Goal: Complete application form: Complete application form

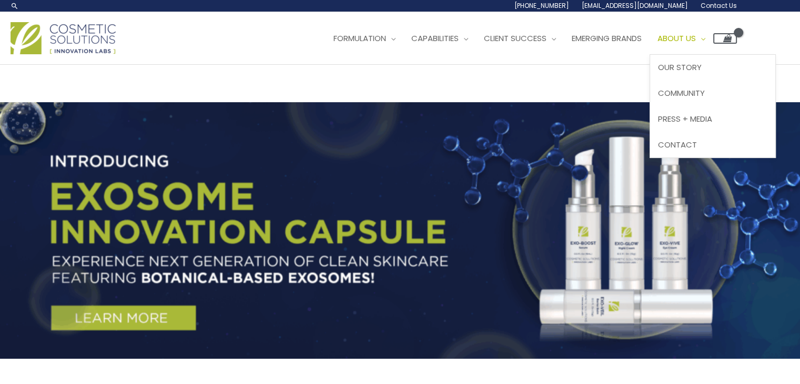
click at [696, 38] on span "About Us" at bounding box center [677, 38] width 38 height 11
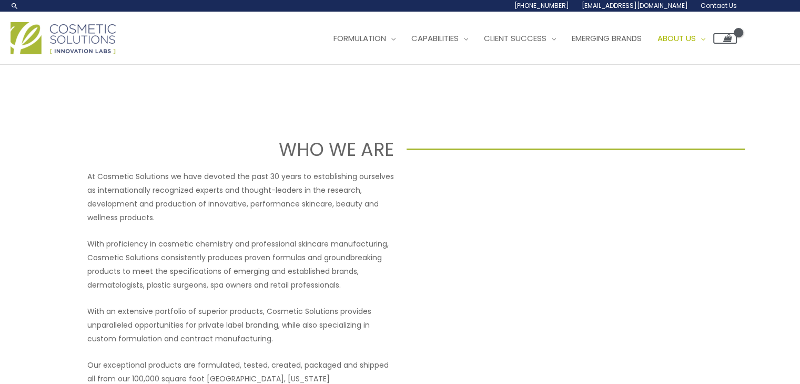
click at [725, 4] on span "Contact Us" at bounding box center [719, 5] width 36 height 9
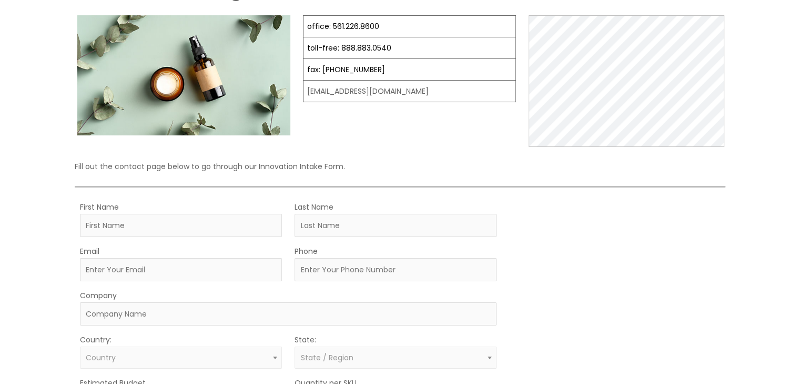
scroll to position [168, 0]
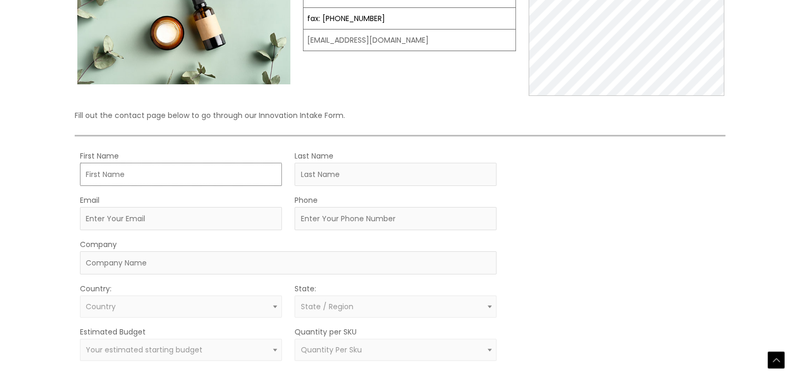
click at [176, 167] on input "First Name" at bounding box center [181, 174] width 202 height 23
type input "James"
type input "O'Mara"
type input "[EMAIL_ADDRESS][DOMAIN_NAME]"
type input "239-571-0295"
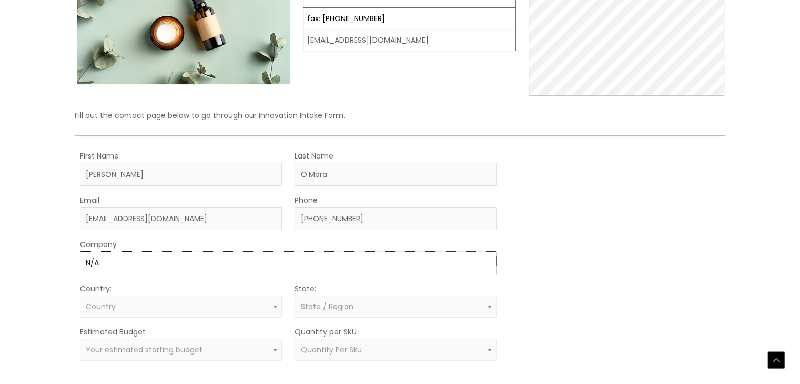
type input "N/A"
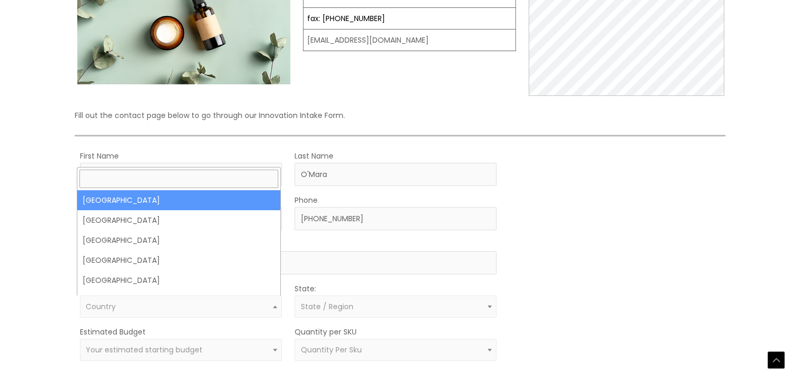
click at [137, 306] on span "Country" at bounding box center [181, 307] width 190 height 10
select select "United States"
select select
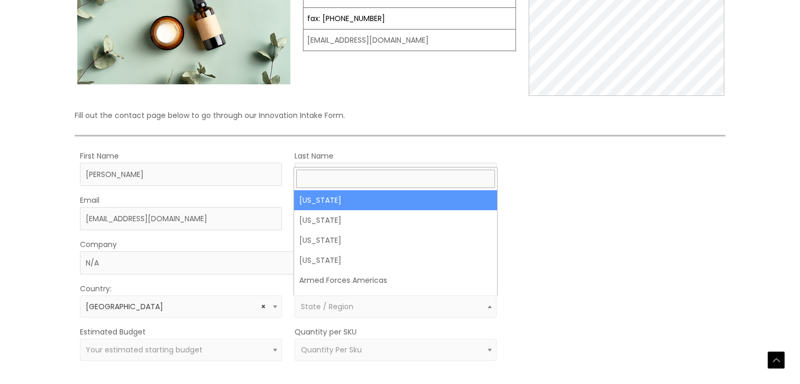
click at [343, 307] on span "State / Region" at bounding box center [326, 306] width 53 height 11
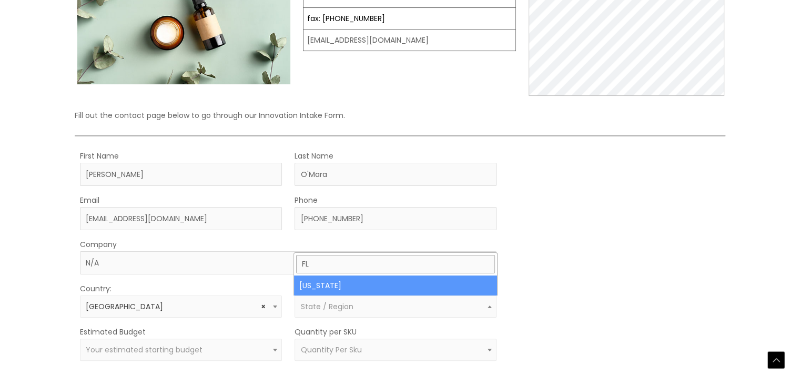
type input "FL"
select select "Florida"
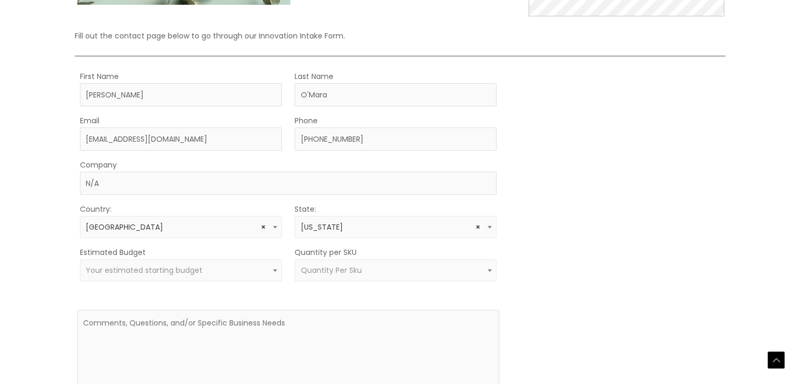
scroll to position [256, 0]
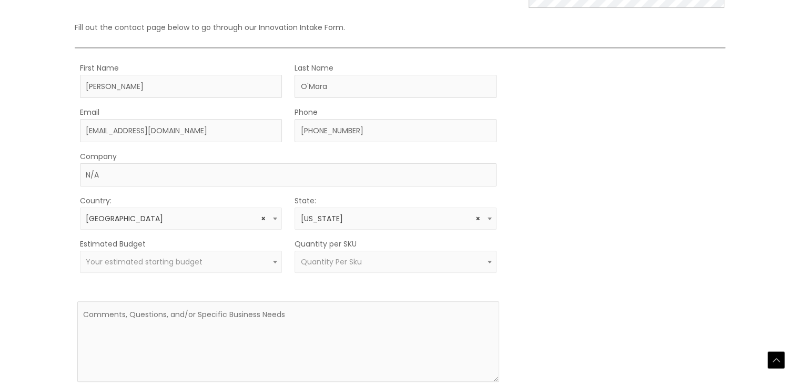
click at [242, 262] on span "Your estimated starting budget" at bounding box center [181, 262] width 190 height 10
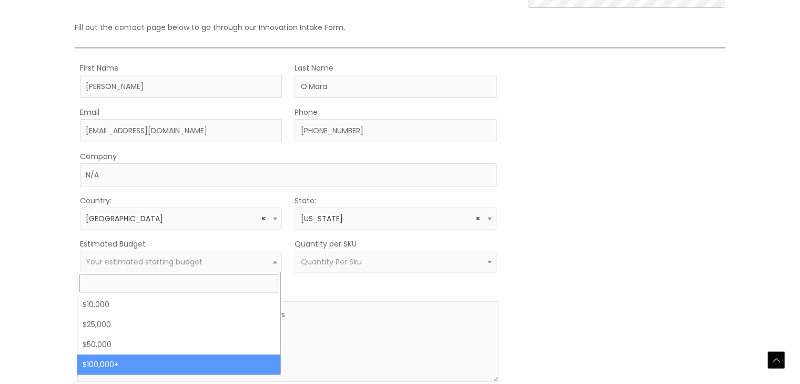
select select "100000+"
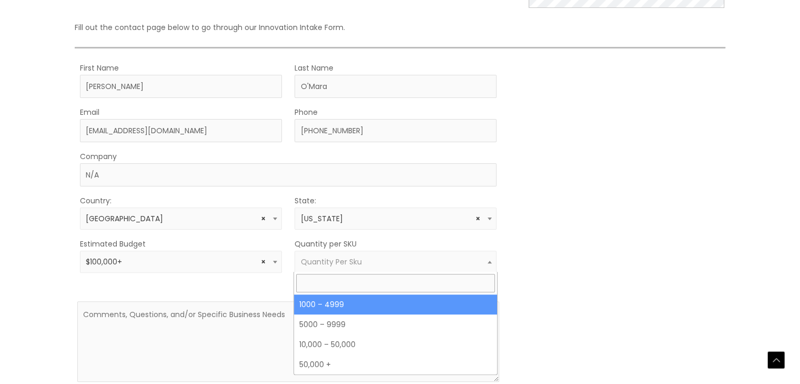
click at [376, 254] on span "Quantity Per Sku" at bounding box center [396, 261] width 202 height 22
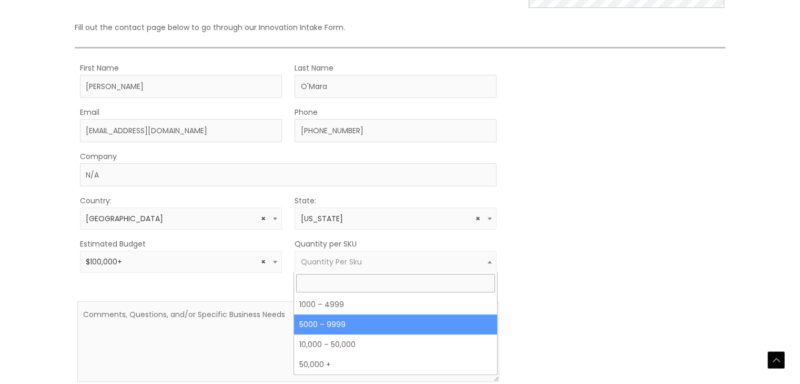
select select "11"
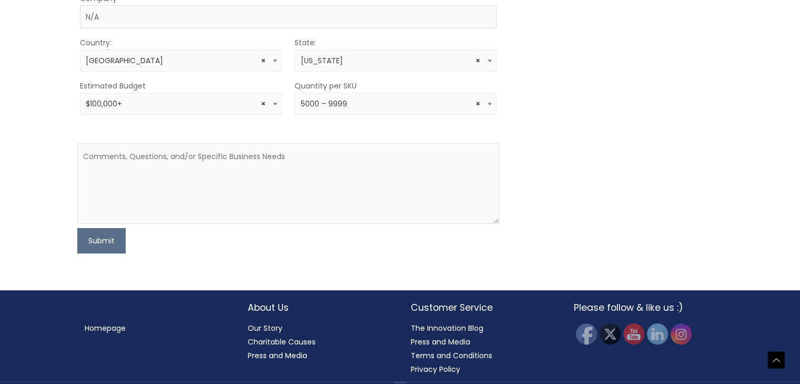
scroll to position [415, 0]
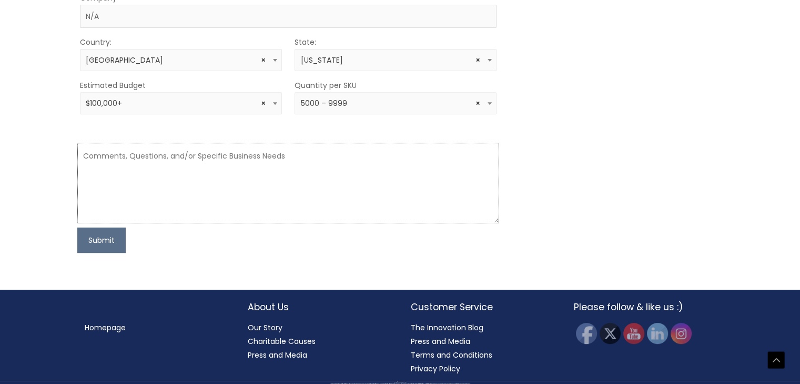
click at [414, 176] on textarea at bounding box center [288, 183] width 422 height 81
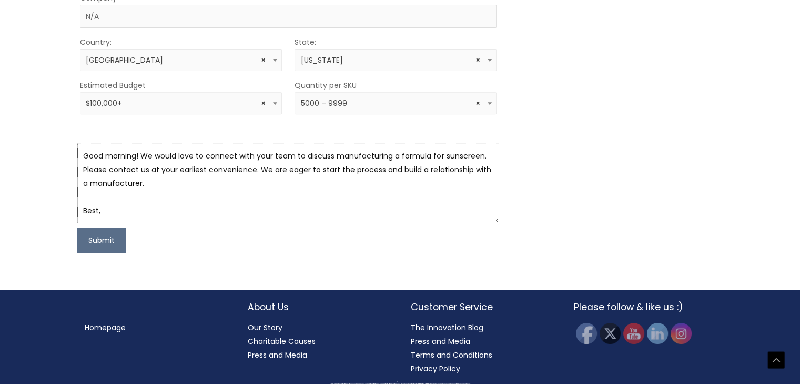
scroll to position [6, 0]
type textarea "Good morning! We would love to connect with your team to discuss manufacturing …"
click at [109, 246] on button "Submit" at bounding box center [101, 239] width 48 height 25
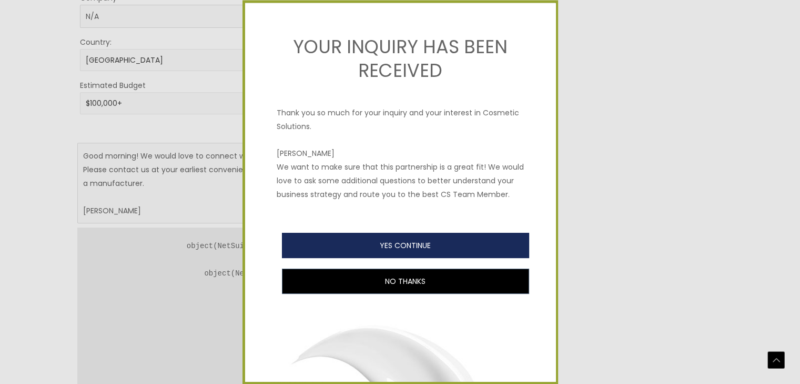
click at [480, 258] on button "YES CONTINUE" at bounding box center [405, 245] width 247 height 25
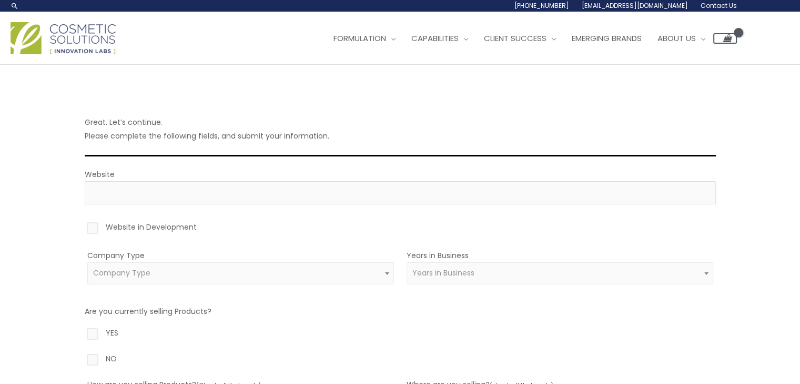
click at [92, 231] on label "Website in Development" at bounding box center [401, 229] width 632 height 18
click at [81, 227] on input "Website in Development" at bounding box center [77, 223] width 7 height 7
checkbox input "true"
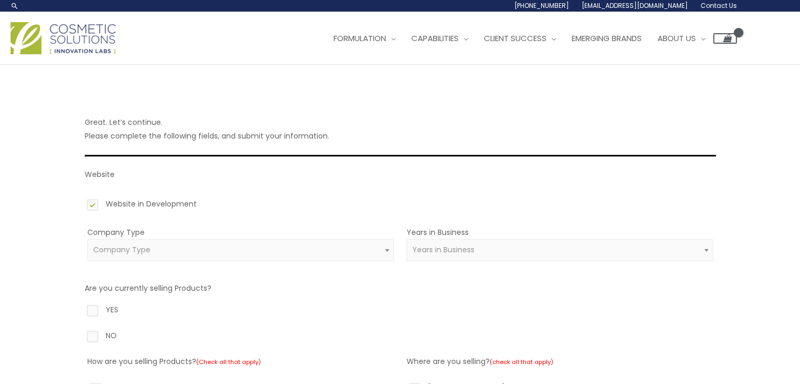
click at [144, 253] on span "Company Type" at bounding box center [121, 249] width 57 height 11
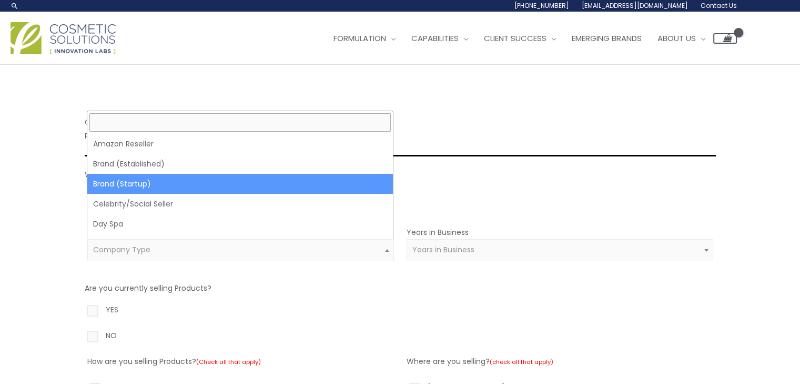
select select "39"
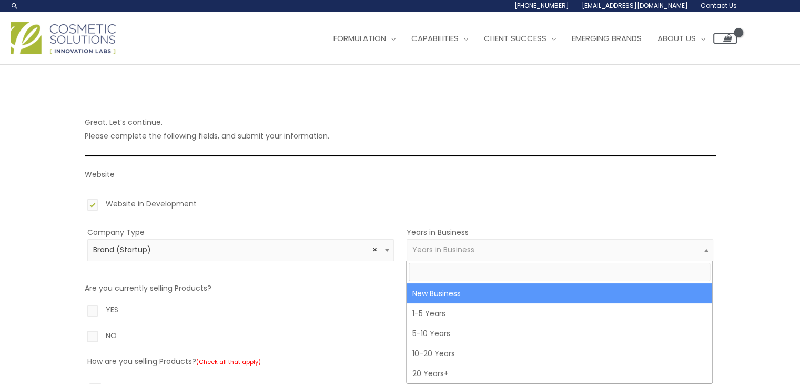
click at [611, 244] on span "Years in Business" at bounding box center [560, 250] width 307 height 22
select select "1"
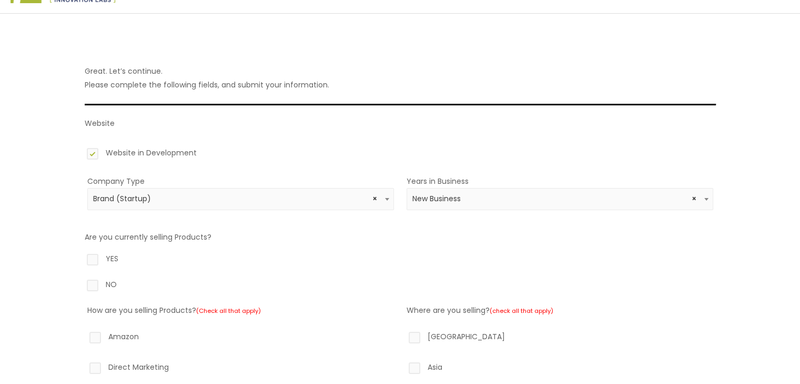
scroll to position [52, 0]
click at [87, 278] on label "NO" at bounding box center [401, 285] width 632 height 18
click at [81, 278] on input "NO" at bounding box center [77, 279] width 7 height 7
radio input "true"
click at [92, 286] on label "NO" at bounding box center [401, 285] width 632 height 18
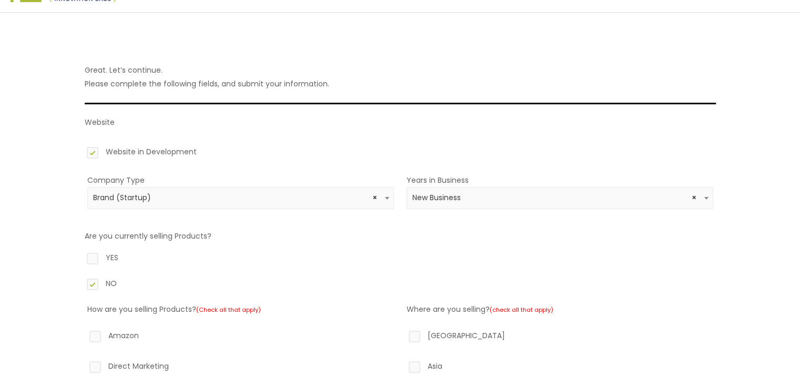
click at [81, 283] on input "NO" at bounding box center [77, 279] width 7 height 7
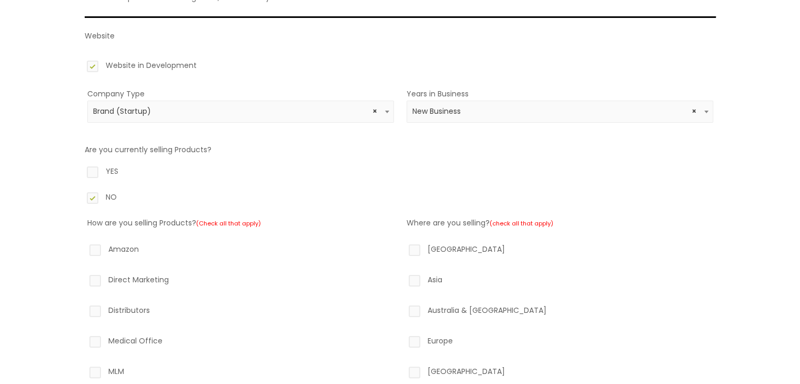
scroll to position [148, 0]
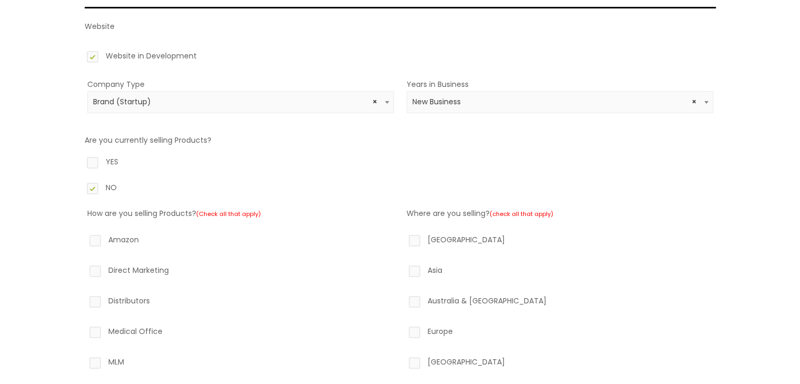
click at [412, 241] on label "North America" at bounding box center [560, 242] width 307 height 18
click at [403, 239] on input "North America" at bounding box center [399, 236] width 7 height 7
checkbox input "true"
click at [413, 298] on label "Australia & New Zealand" at bounding box center [560, 303] width 307 height 18
click at [403, 298] on input "Australia & New Zealand" at bounding box center [399, 297] width 7 height 7
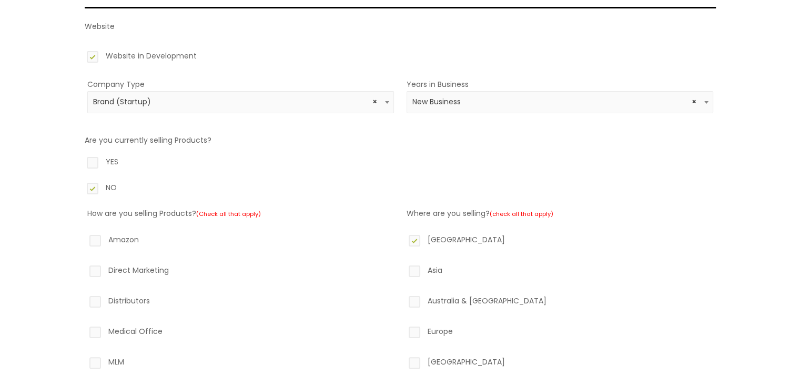
checkbox input "true"
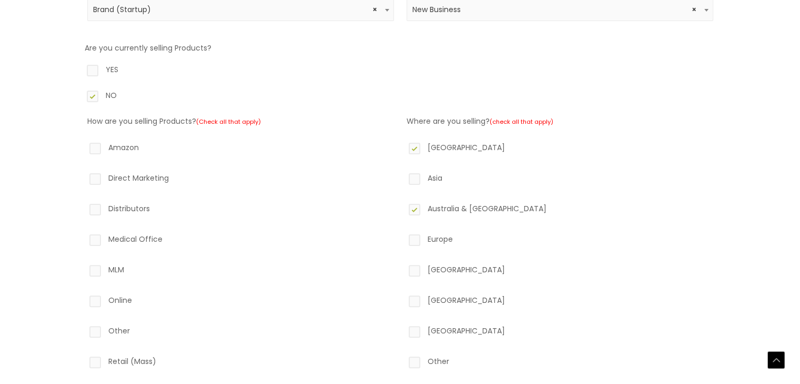
scroll to position [240, 0]
click at [94, 175] on label "Direct Marketing" at bounding box center [240, 180] width 307 height 18
click at [84, 175] on input "Direct Marketing" at bounding box center [80, 174] width 7 height 7
checkbox input "true"
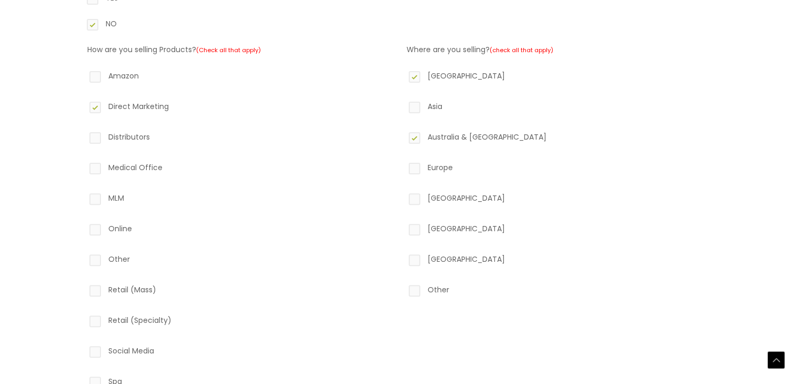
scroll to position [312, 0]
click at [91, 227] on label "Online" at bounding box center [240, 230] width 307 height 18
click at [84, 227] on input "Online" at bounding box center [80, 224] width 7 height 7
checkbox input "true"
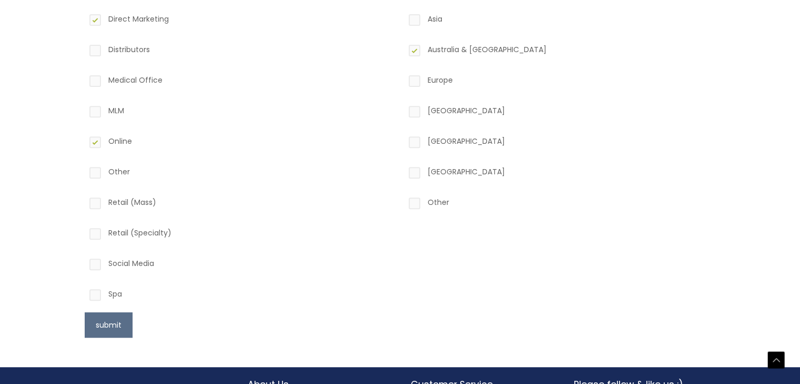
scroll to position [403, 0]
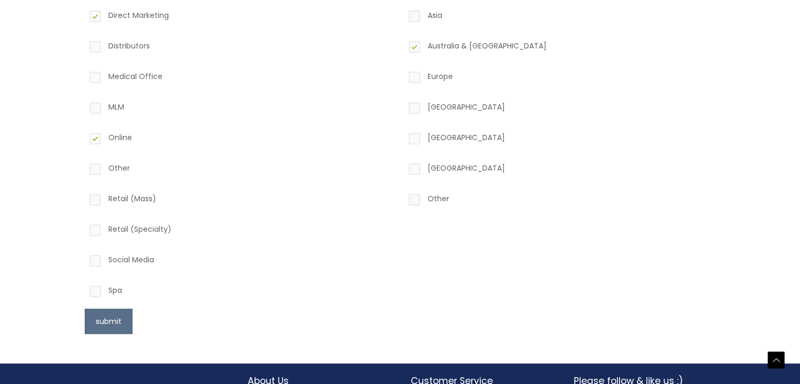
click at [95, 259] on label "Social Media" at bounding box center [240, 262] width 307 height 18
click at [84, 259] on input "Social Media" at bounding box center [80, 256] width 7 height 7
checkbox input "true"
click at [96, 225] on label "Retail (Specialty)" at bounding box center [240, 231] width 307 height 18
click at [84, 225] on input "Retail (Specialty)" at bounding box center [80, 225] width 7 height 7
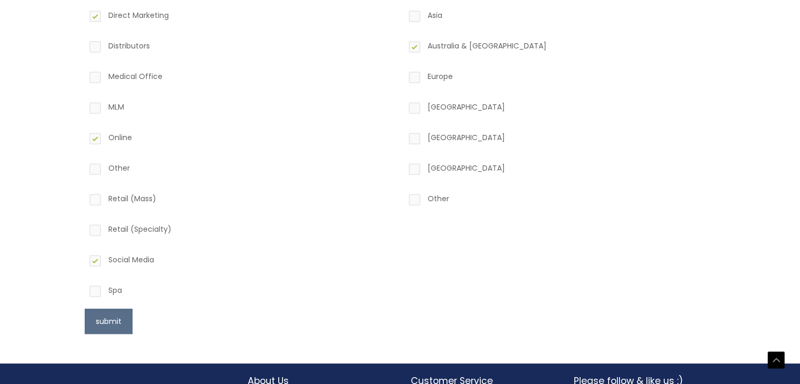
checkbox input "true"
click at [106, 330] on button "submit" at bounding box center [109, 320] width 48 height 25
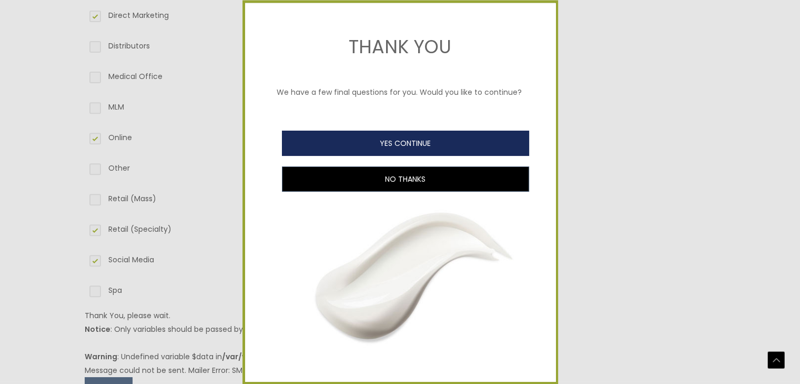
click at [387, 156] on button "YES CONTINUE" at bounding box center [405, 143] width 247 height 25
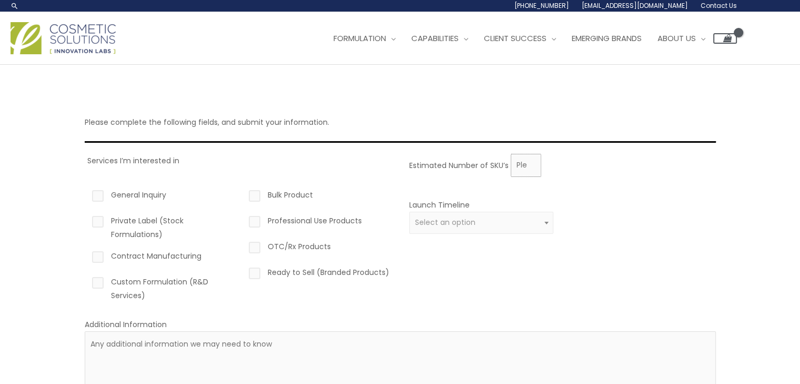
click at [522, 164] on input "Estimated Number of SKU’s" at bounding box center [526, 165] width 31 height 23
click at [529, 162] on input "1" at bounding box center [526, 165] width 31 height 23
type input "2"
click at [529, 162] on input "2" at bounding box center [526, 165] width 31 height 23
click at [95, 195] on label "General Inquiry" at bounding box center [162, 197] width 145 height 18
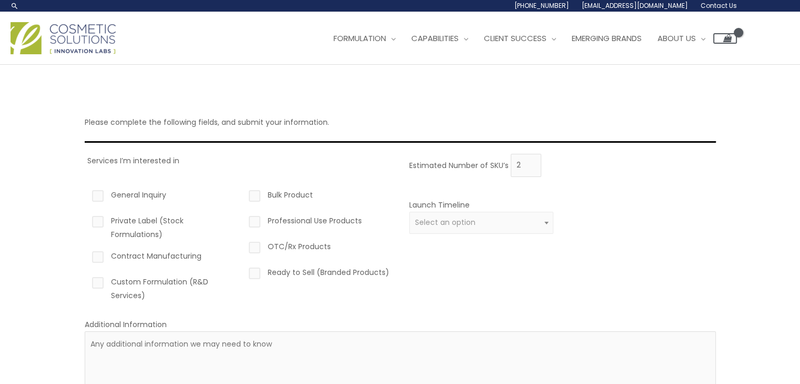
click at [86, 195] on input "General Inquiry" at bounding box center [82, 191] width 7 height 7
checkbox input "true"
click at [96, 257] on label "Contract Manufacturing" at bounding box center [162, 258] width 145 height 18
click at [86, 256] on input "Contract Manufacturing" at bounding box center [82, 252] width 7 height 7
checkbox input "true"
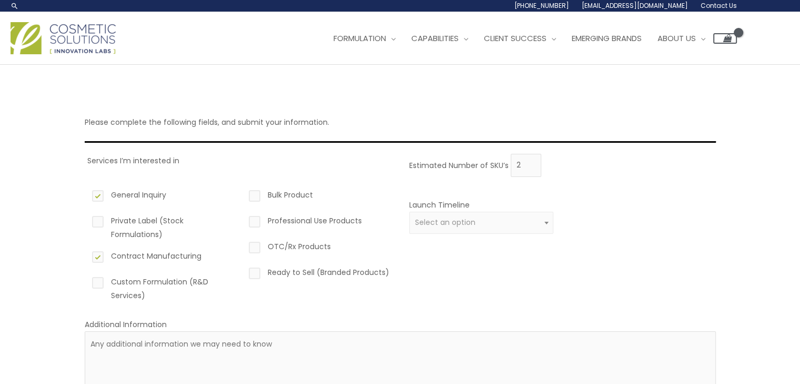
click at [96, 282] on label "Custom Formulation (R&D Services)" at bounding box center [162, 288] width 145 height 27
click at [86, 282] on input "Custom Formulation (R&D Services)" at bounding box center [82, 278] width 7 height 7
checkbox input "true"
click at [258, 249] on label "OTC/Rx Products" at bounding box center [319, 248] width 145 height 18
click at [243, 246] on input "OTC/Rx Products" at bounding box center [239, 242] width 7 height 7
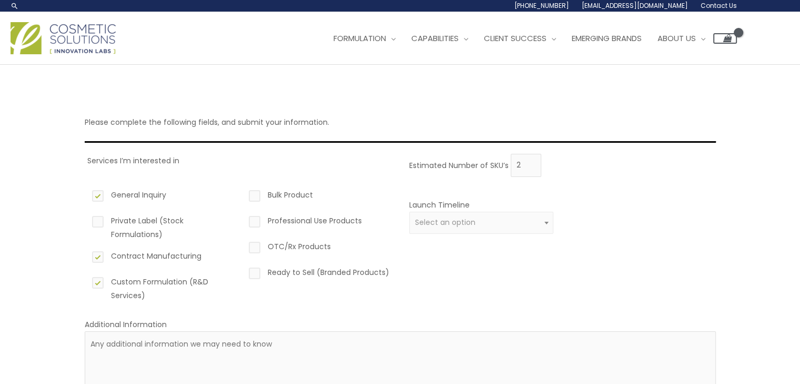
checkbox input "true"
click at [262, 196] on label "Bulk Product" at bounding box center [319, 197] width 145 height 18
click at [243, 195] on input "Bulk Product" at bounding box center [239, 191] width 7 height 7
checkbox input "true"
click at [482, 225] on span "Select an option" at bounding box center [481, 222] width 133 height 10
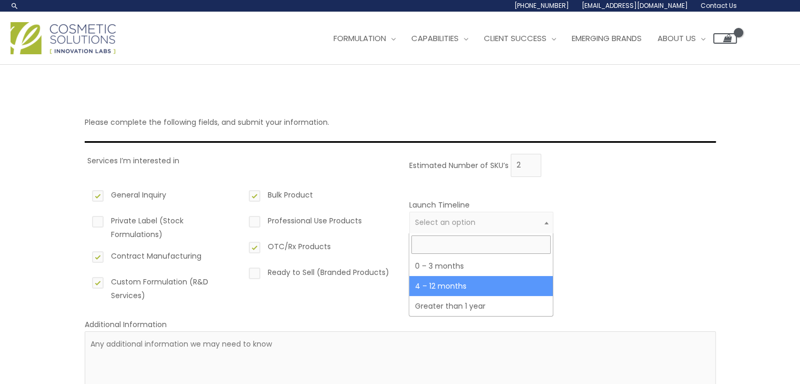
select select "3"
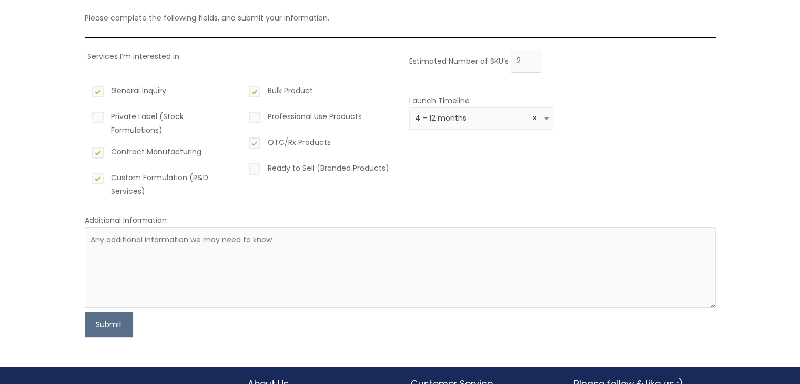
scroll to position [107, 0]
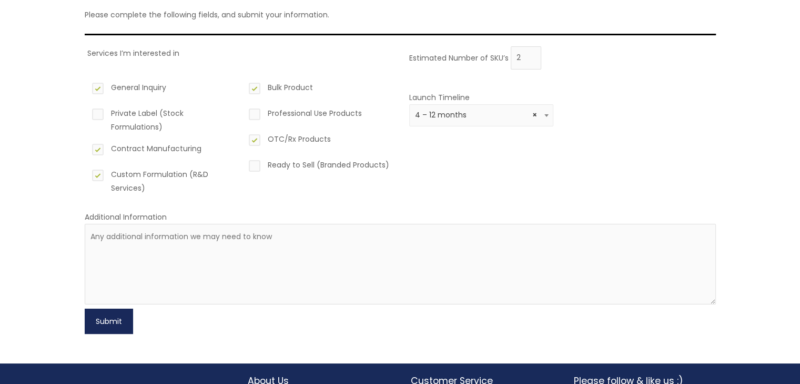
click at [99, 325] on button "Submit" at bounding box center [109, 320] width 48 height 25
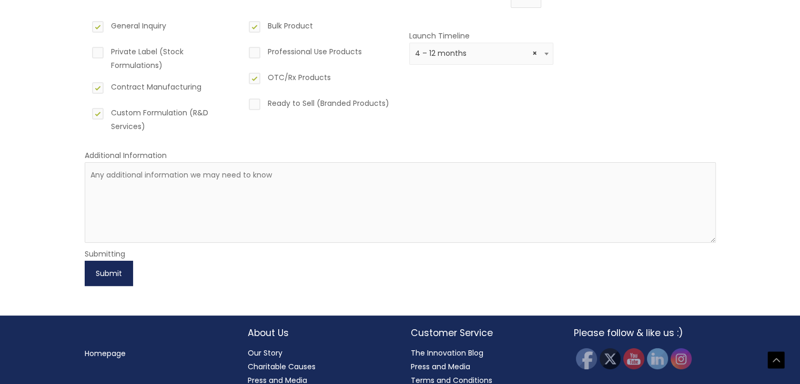
scroll to position [196, 0]
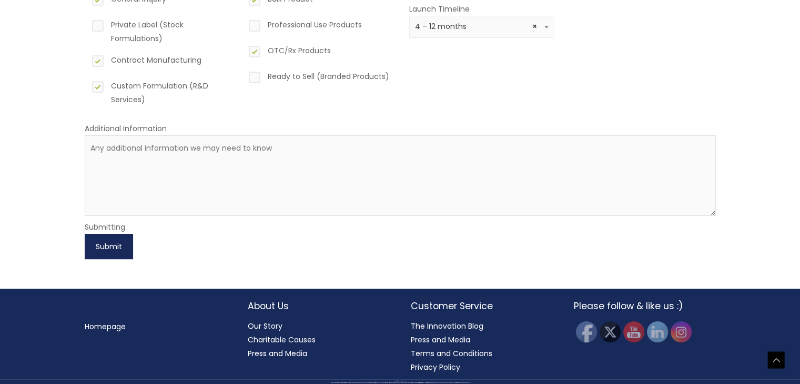
click at [102, 248] on button "Submit" at bounding box center [109, 246] width 48 height 25
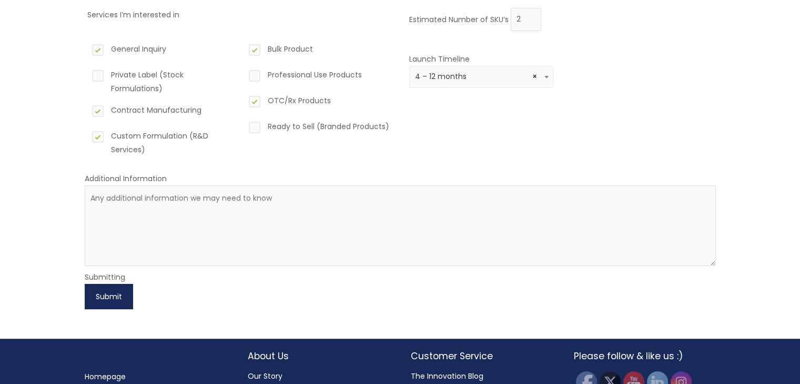
scroll to position [147, 0]
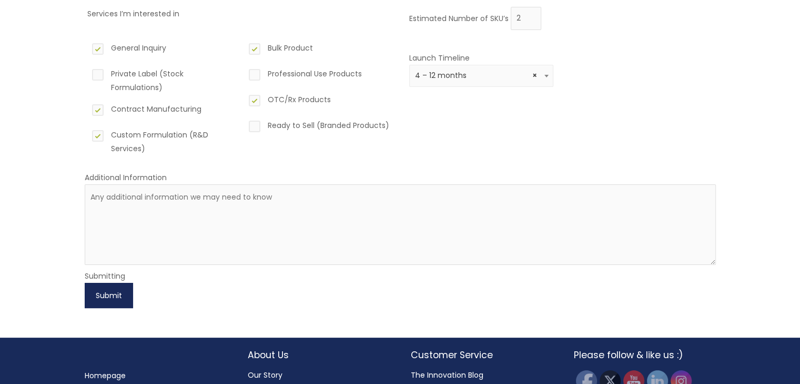
click at [105, 300] on button "Submit" at bounding box center [109, 295] width 48 height 25
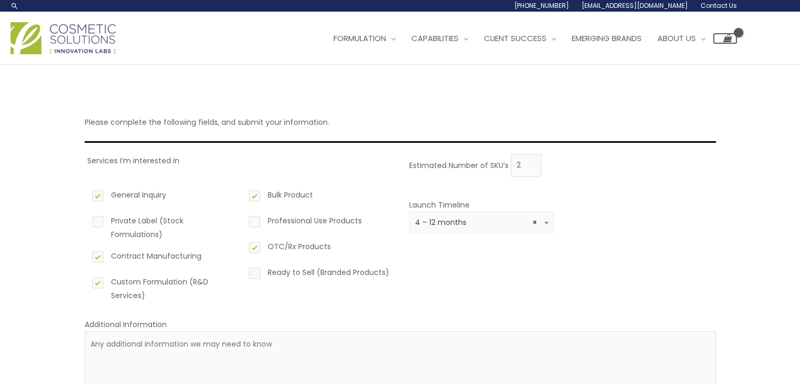
scroll to position [196, 0]
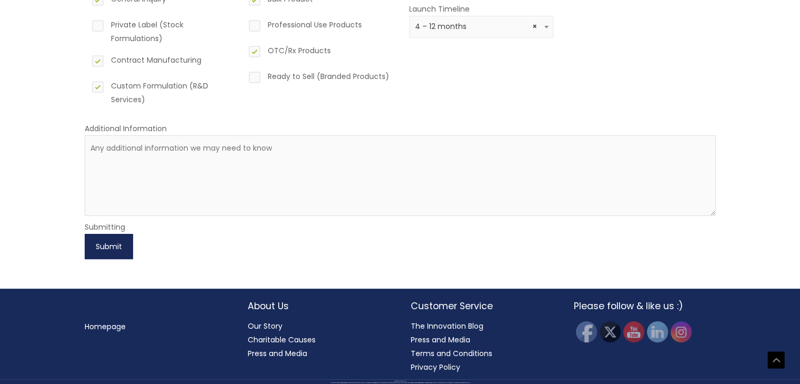
click at [103, 246] on button "Submit" at bounding box center [109, 246] width 48 height 25
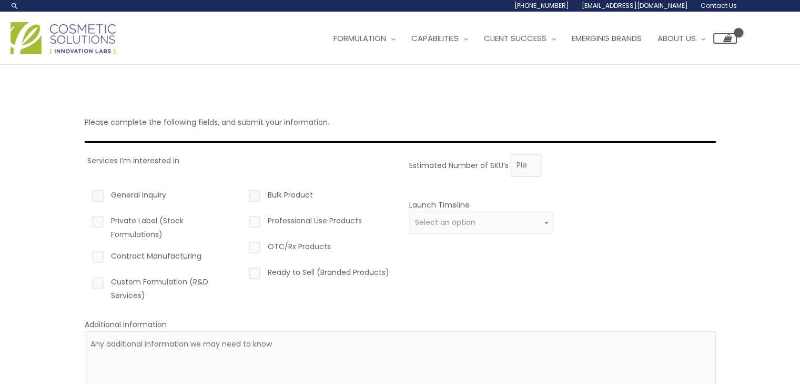
click at [103, 194] on label "General Inquiry" at bounding box center [162, 197] width 145 height 18
click at [86, 194] on input "General Inquiry" at bounding box center [82, 191] width 7 height 7
checkbox input "true"
click at [95, 258] on label "Contract Manufacturing" at bounding box center [162, 258] width 145 height 18
click at [86, 256] on input "Contract Manufacturing" at bounding box center [82, 252] width 7 height 7
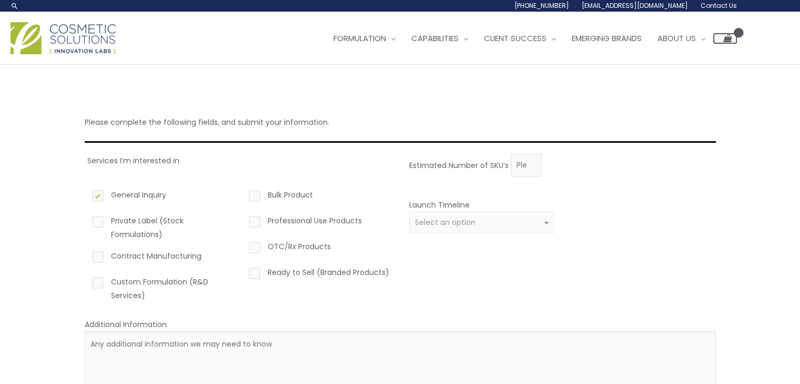
checkbox input "true"
click at [95, 284] on label "Custom Formulation (R&D Services)" at bounding box center [162, 288] width 145 height 27
click at [86, 282] on input "Custom Formulation (R&D Services)" at bounding box center [82, 278] width 7 height 7
checkbox input "true"
click at [262, 203] on label "Bulk Product" at bounding box center [319, 197] width 145 height 18
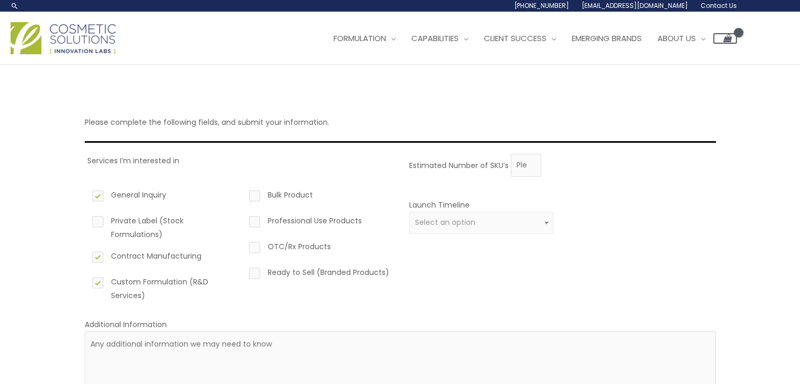
click at [243, 195] on input "Bulk Product" at bounding box center [239, 191] width 7 height 7
checkbox input "true"
click at [259, 247] on label "OTC/Rx Products" at bounding box center [319, 248] width 145 height 18
click at [243, 246] on input "OTC/Rx Products" at bounding box center [239, 242] width 7 height 7
checkbox input "true"
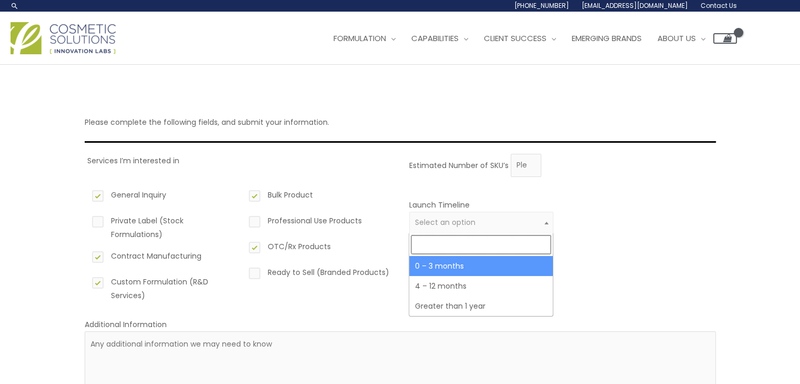
click at [477, 225] on span "Select an option" at bounding box center [481, 222] width 133 height 10
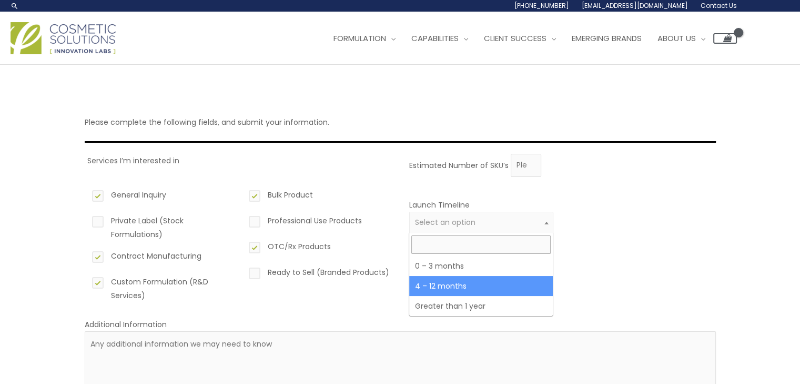
select select "3"
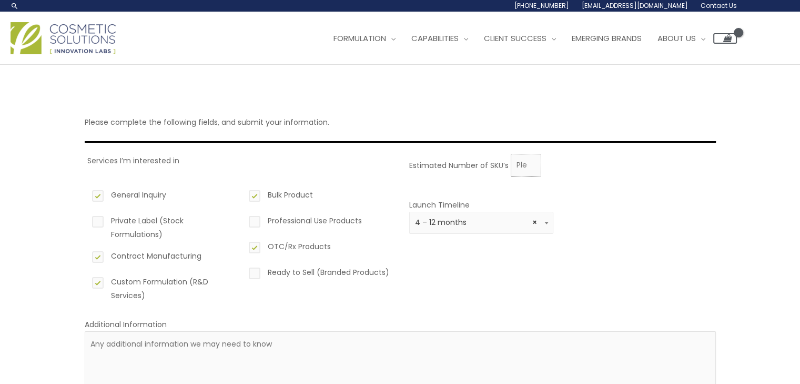
click at [526, 172] on input "Estimated Number of SKU’s" at bounding box center [526, 165] width 31 height 23
click at [530, 164] on input "1" at bounding box center [526, 165] width 31 height 23
type input "2"
click at [530, 164] on input "2" at bounding box center [526, 165] width 31 height 23
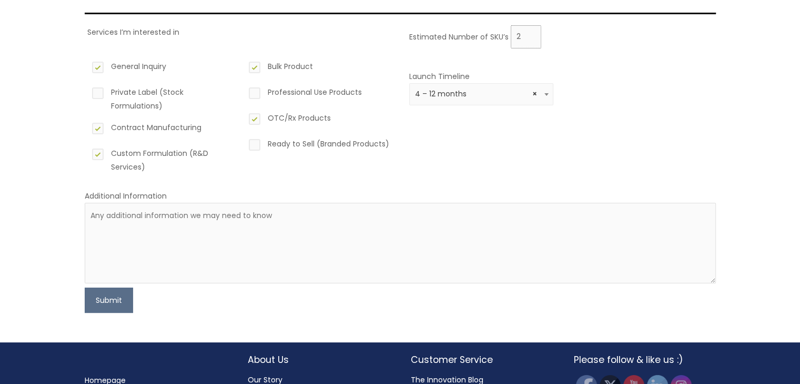
scroll to position [133, 0]
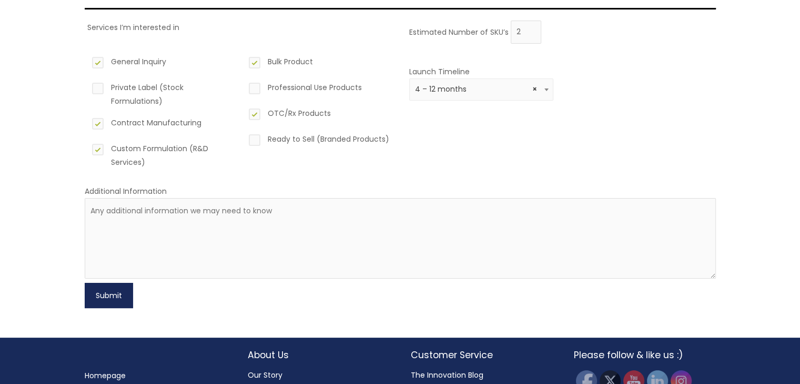
click at [99, 296] on button "Submit" at bounding box center [109, 295] width 48 height 25
